Goal: Task Accomplishment & Management: Use online tool/utility

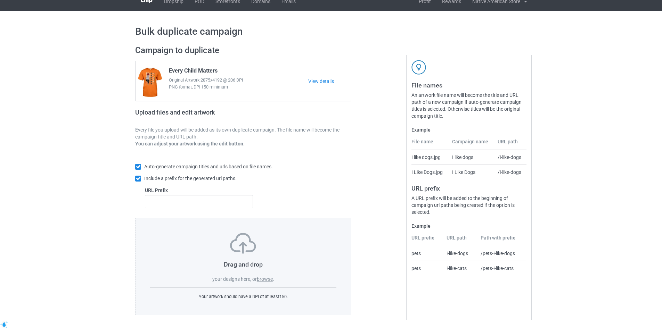
scroll to position [10, 0]
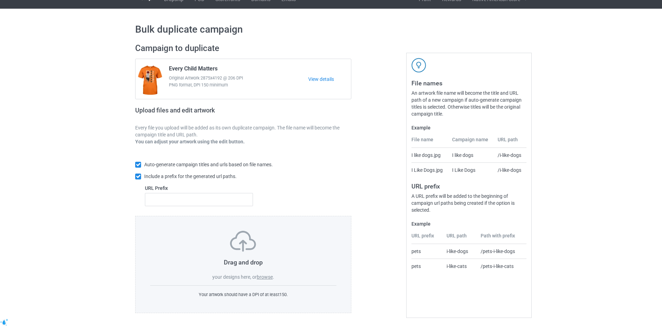
click at [259, 277] on label "browse" at bounding box center [265, 277] width 16 height 6
click at [0, 0] on input "browse" at bounding box center [0, 0] width 0 height 0
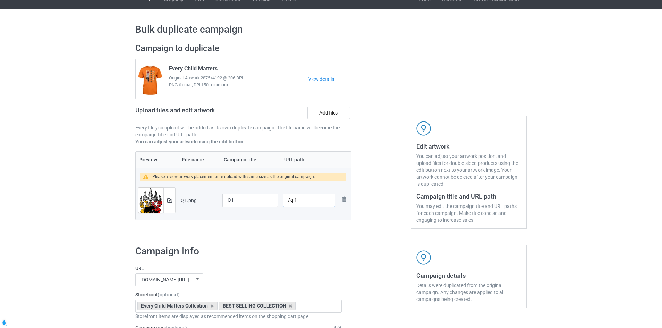
click at [298, 199] on input "/q-1" at bounding box center [309, 200] width 52 height 13
paste input "verychild8"
type input "/verychild89"
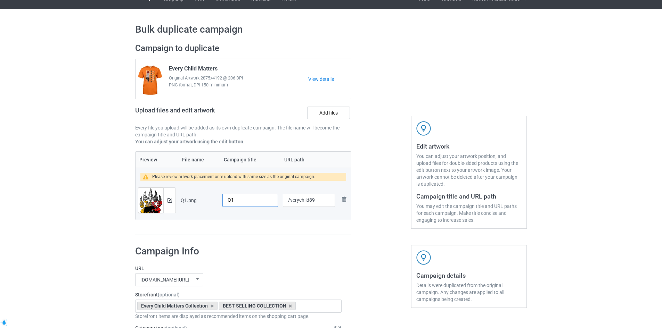
click at [250, 205] on input "Q1" at bounding box center [250, 200] width 56 height 13
paste input "Every Child Matters"
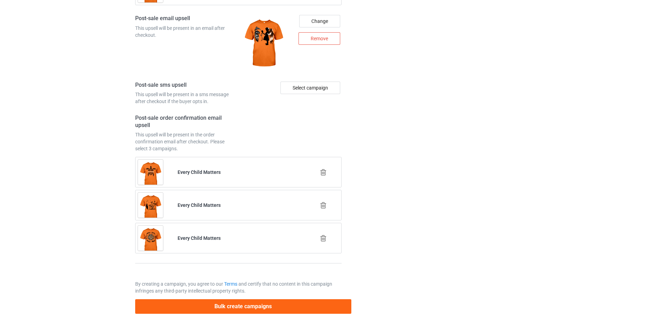
scroll to position [950, 0]
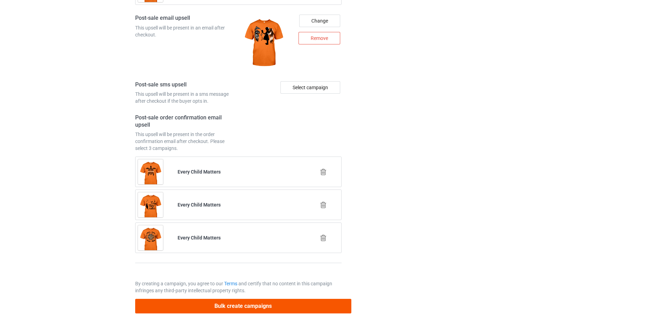
type input "Every Child Matters"
click at [265, 300] on button "Bulk create campaigns" at bounding box center [243, 306] width 216 height 14
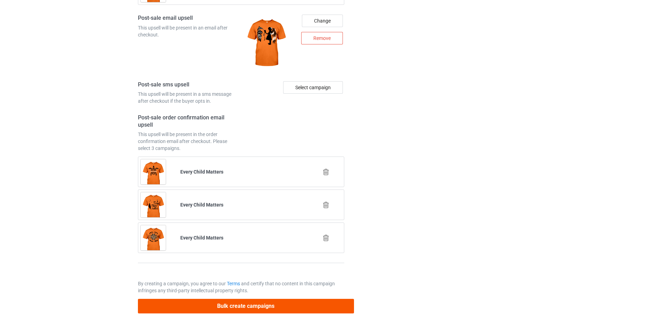
scroll to position [0, 0]
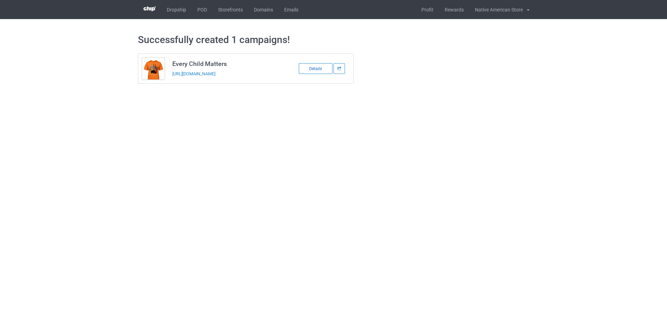
click at [317, 72] on div "Details" at bounding box center [316, 68] width 34 height 11
